Goal: Answer question/provide support: Share knowledge or assist other users

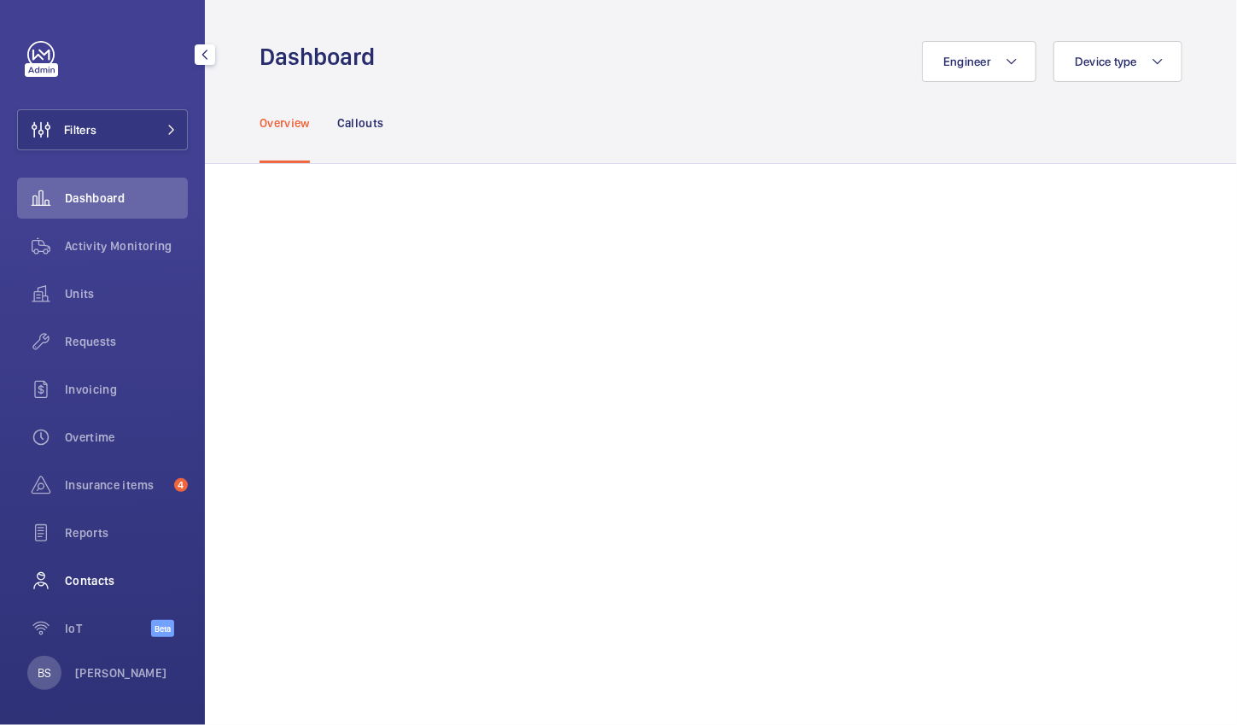
click at [105, 572] on span "Contacts" at bounding box center [126, 580] width 123 height 17
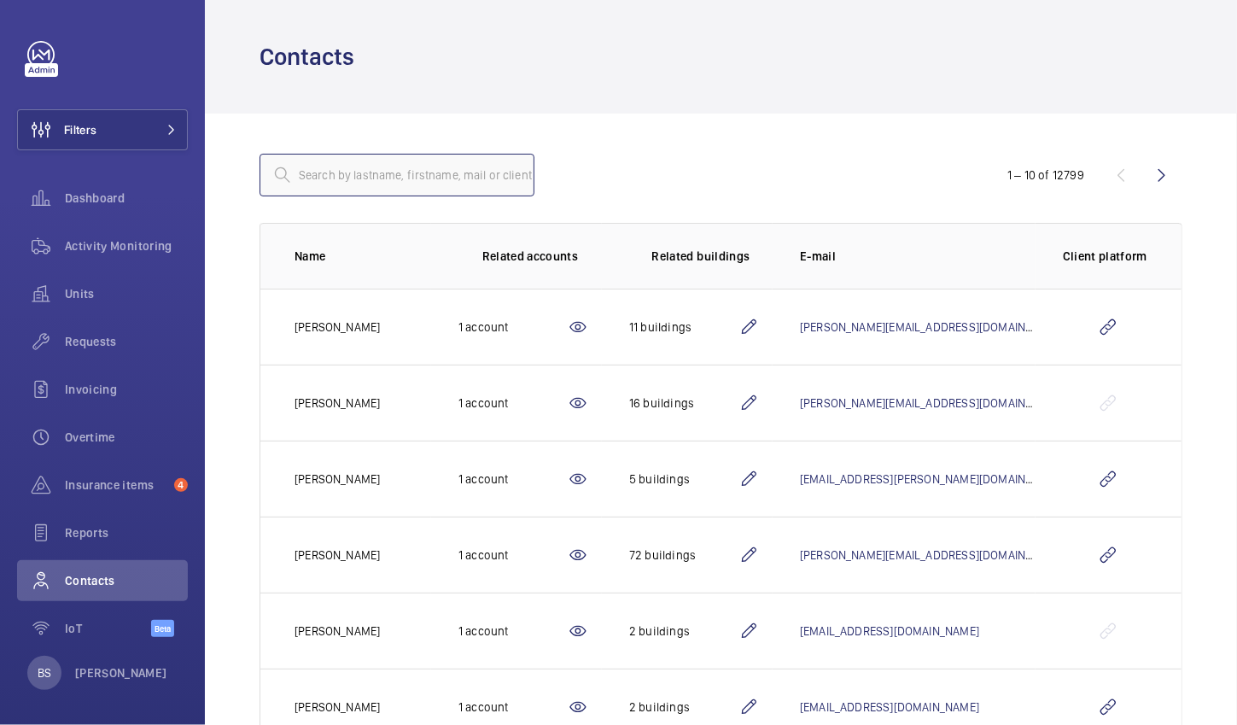
click at [415, 181] on input "text" at bounding box center [397, 175] width 275 height 43
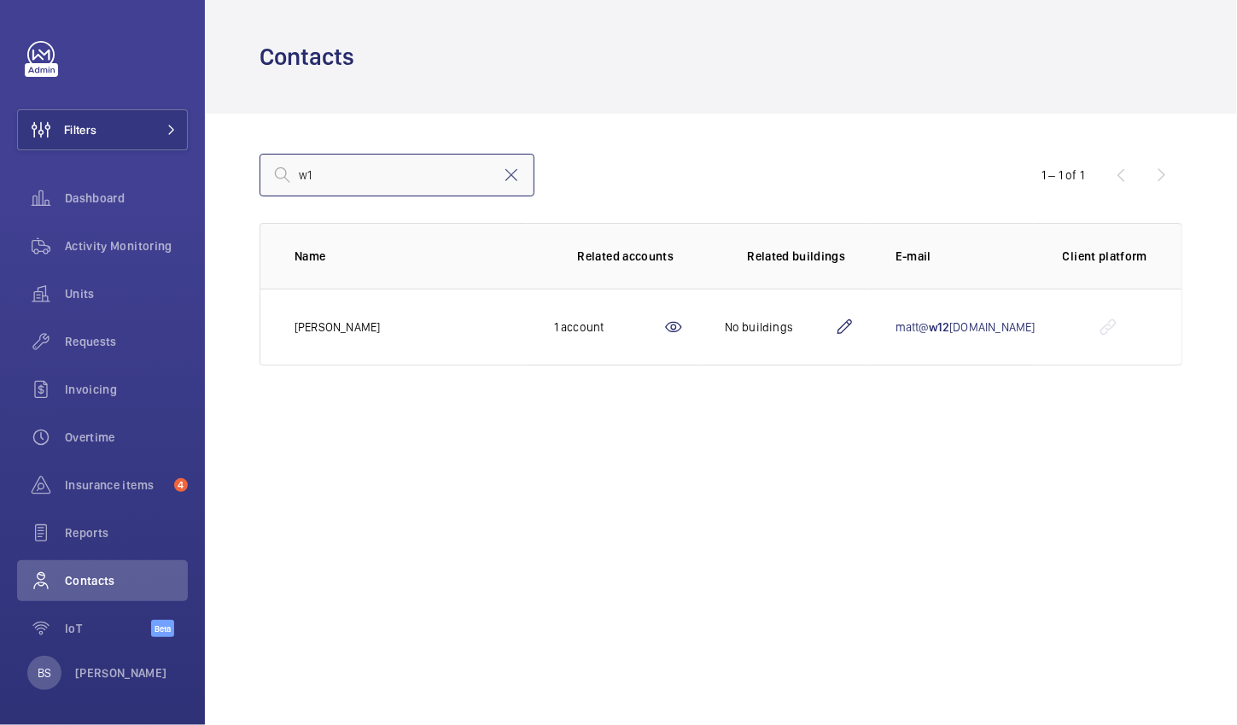
type input "w"
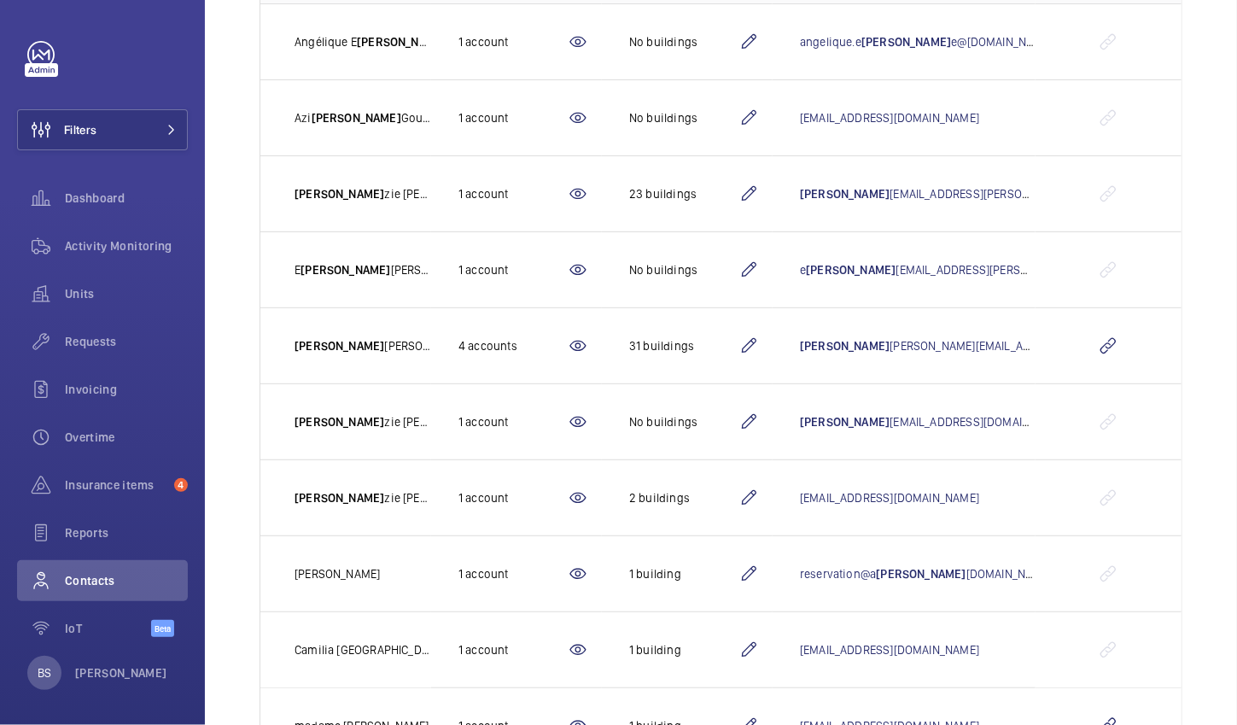
scroll to position [362, 0]
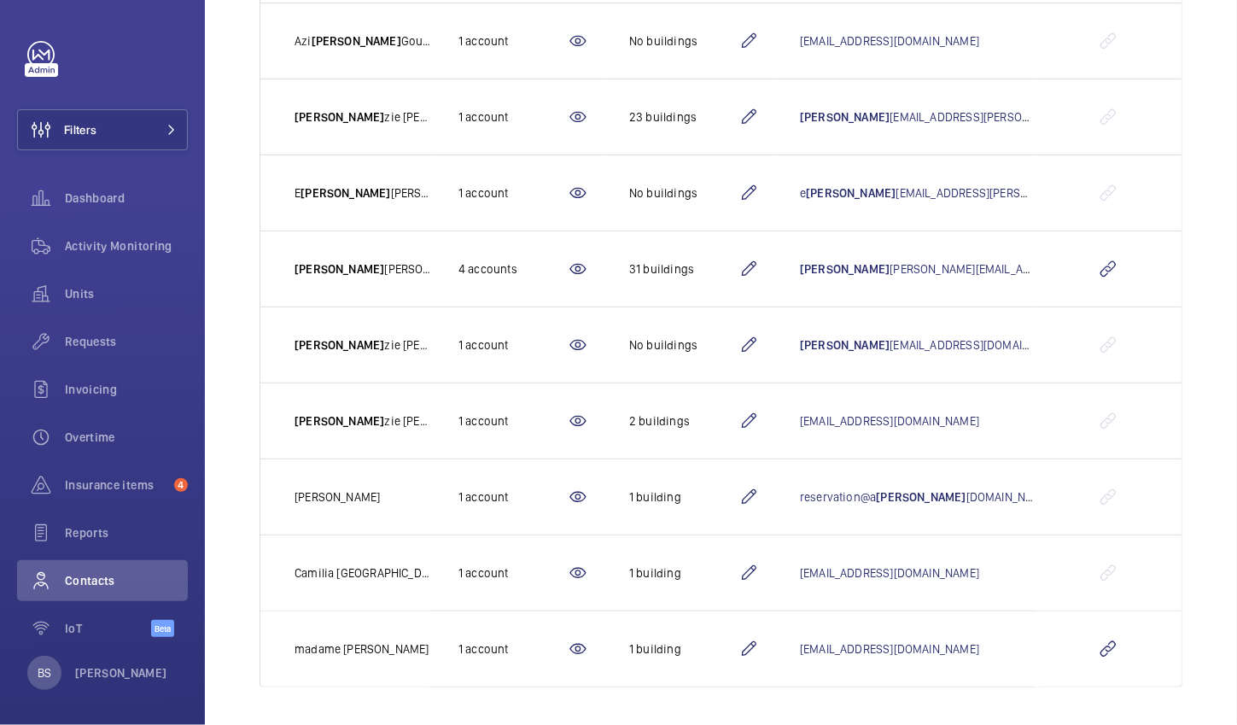
type input "[PERSON_NAME]"
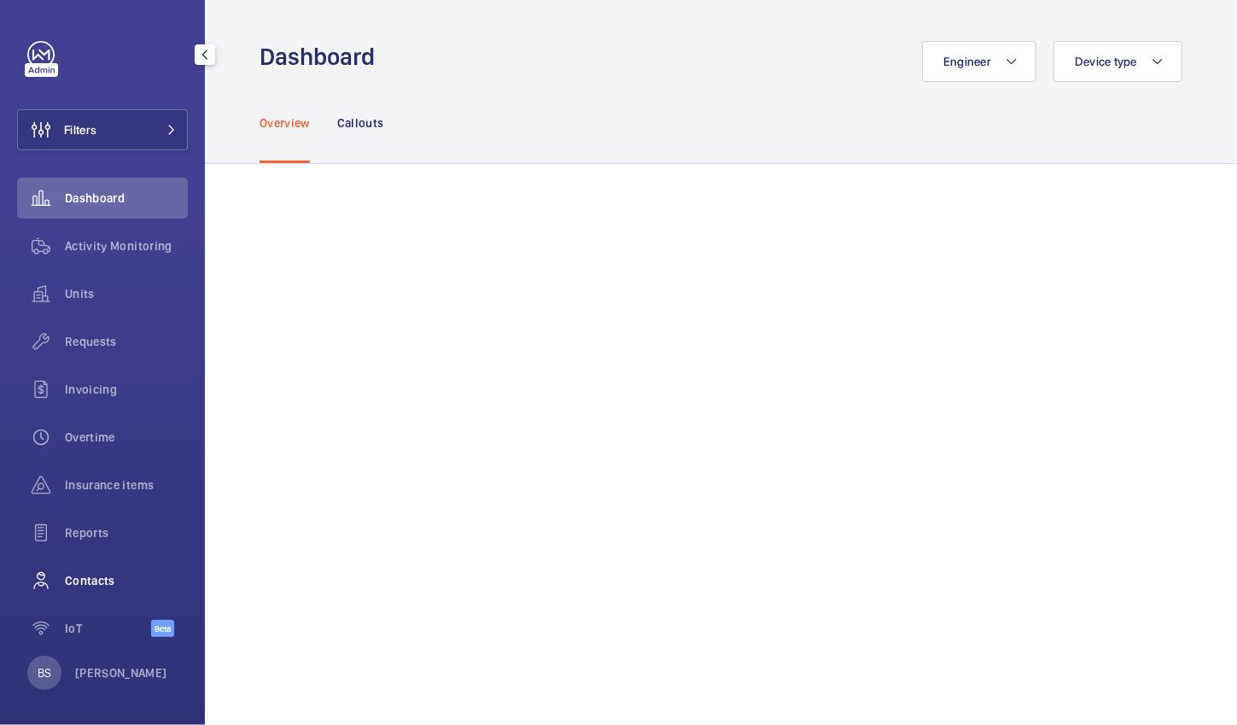
click at [100, 574] on span "Contacts" at bounding box center [126, 580] width 123 height 17
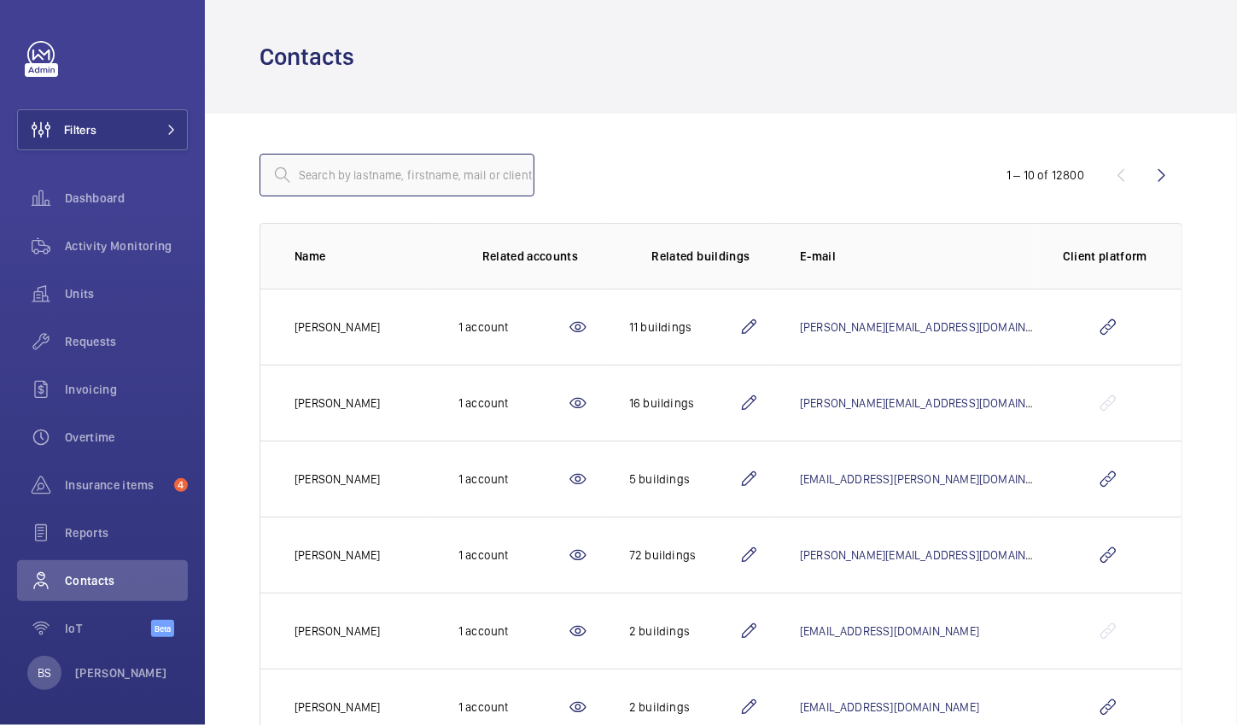
click at [404, 167] on input "text" at bounding box center [397, 175] width 275 height 43
paste input "csykes@envirotechfm.com"
type input "csykes@envirotechfm.com"
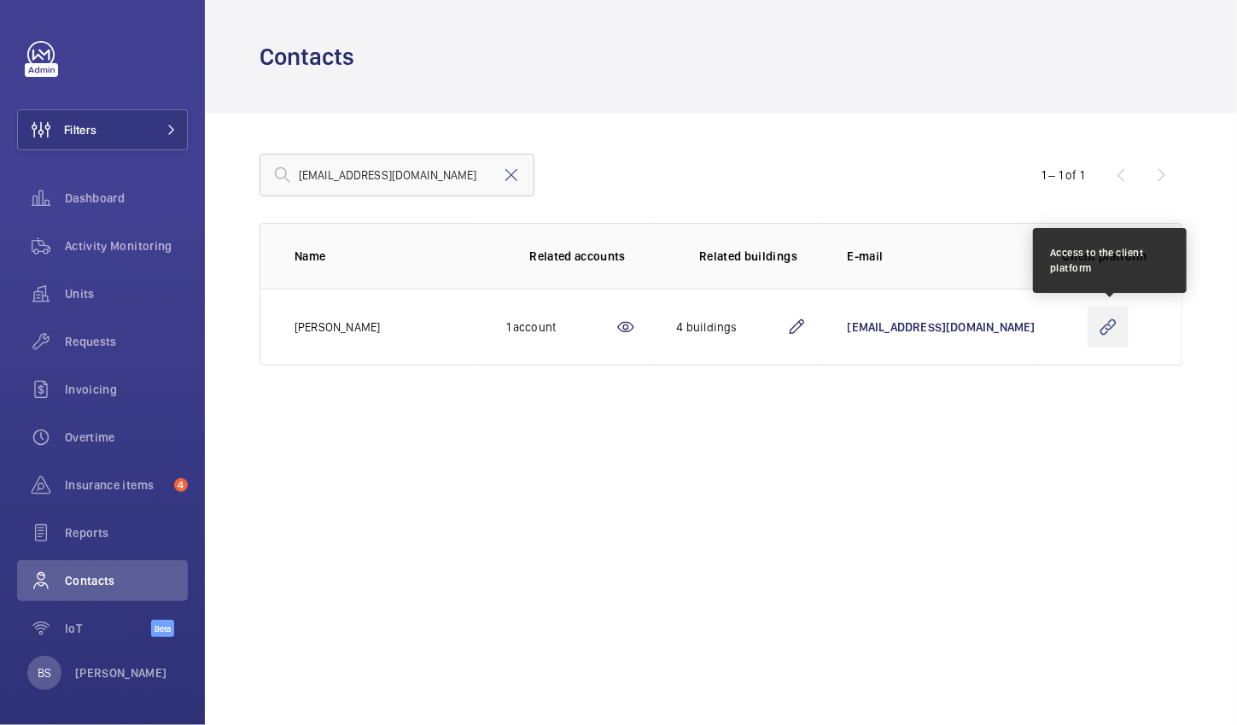
click at [1116, 332] on wm-front-icon-button at bounding box center [1108, 327] width 41 height 41
click at [1119, 333] on wm-front-icon-button at bounding box center [1108, 327] width 41 height 41
